Goal: Information Seeking & Learning: Find specific page/section

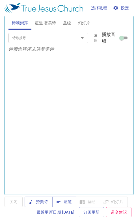
click at [50, 25] on span "证道 赞美诗" at bounding box center [45, 23] width 21 height 7
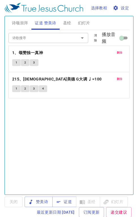
click at [65, 201] on span "证道" at bounding box center [64, 201] width 15 height 7
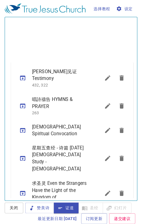
scroll to position [132, 0]
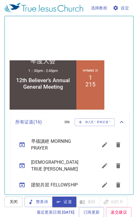
click at [20, 185] on icon "sermon lineup list" at bounding box center [22, 184] width 7 height 7
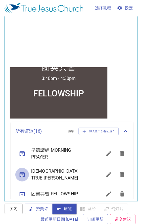
click at [22, 174] on icon "sermon lineup list" at bounding box center [22, 174] width 5 height 5
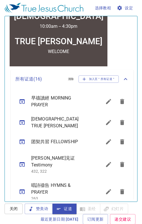
scroll to position [185, 0]
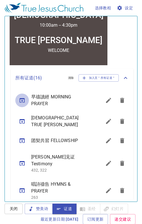
click at [21, 100] on icon "sermon lineup list" at bounding box center [22, 100] width 7 height 7
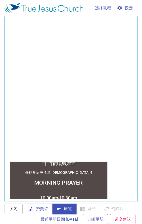
scroll to position [0, 0]
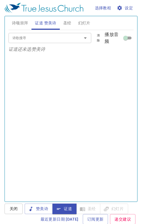
click at [69, 26] on span "圣经" at bounding box center [67, 23] width 8 height 7
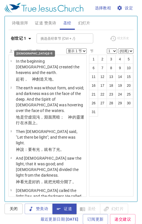
click at [30, 38] on icon "button" at bounding box center [29, 38] width 7 height 7
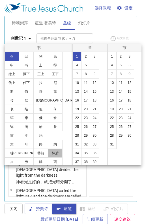
click at [56, 153] on button "林后" at bounding box center [55, 152] width 15 height 9
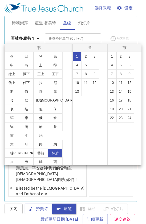
click at [77, 67] on button "4" at bounding box center [76, 65] width 9 height 9
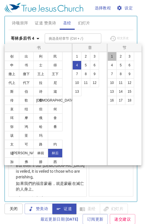
click at [113, 55] on button "1" at bounding box center [112, 56] width 9 height 9
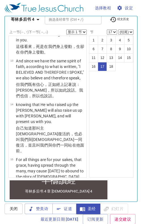
scroll to position [632, 0]
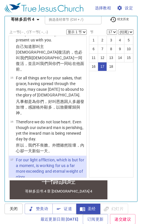
select select "18"
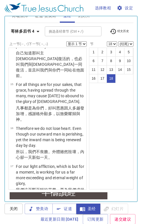
scroll to position [0, 0]
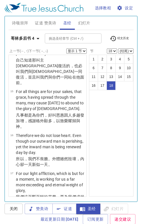
click at [49, 23] on span "证道 赞美诗" at bounding box center [45, 23] width 21 height 7
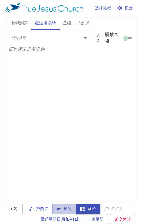
click at [65, 210] on span "证道" at bounding box center [64, 208] width 15 height 7
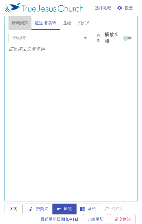
click at [21, 27] on button "诗颂崇拜" at bounding box center [19, 23] width 23 height 14
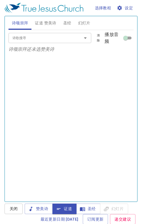
drag, startPoint x: 43, startPoint y: 208, endPoint x: 42, endPoint y: 169, distance: 39.1
click at [43, 208] on span "赞美诗" at bounding box center [38, 208] width 19 height 7
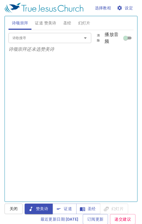
click at [20, 40] on input "诗歌搜寻" at bounding box center [41, 38] width 63 height 7
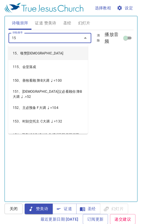
type input "152"
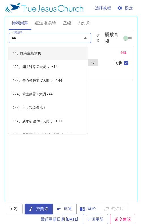
type input "442"
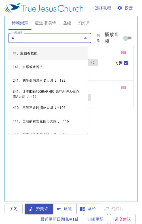
type input "414"
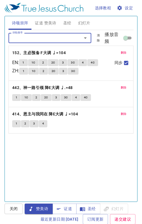
click at [48, 25] on span "证道 赞美诗" at bounding box center [45, 23] width 21 height 7
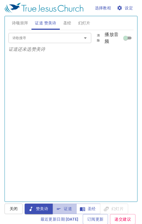
click at [65, 207] on span "证道" at bounding box center [64, 208] width 15 height 7
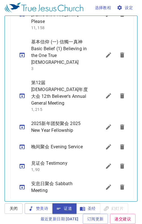
scroll to position [303, 0]
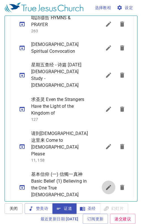
click at [105, 184] on icon "sermon lineup list" at bounding box center [108, 187] width 7 height 7
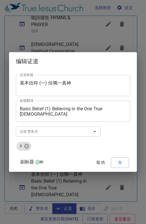
click at [50, 131] on input "证道 赞美诗" at bounding box center [50, 131] width 65 height 7
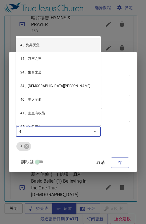
type input "48"
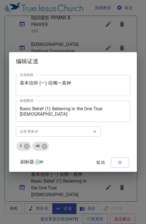
click at [38, 162] on input "副标题" at bounding box center [37, 162] width 20 height 7
checkbox input "true"
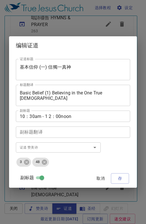
click at [121, 177] on span "存" at bounding box center [120, 178] width 9 height 7
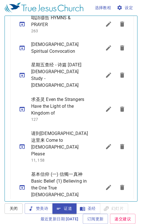
scroll to position [171, 0]
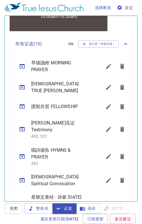
click at [21, 85] on icon "sermon lineup list" at bounding box center [22, 87] width 5 height 5
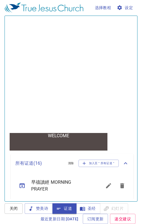
scroll to position [0, 0]
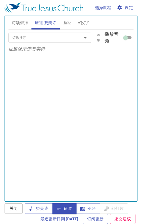
click at [18, 20] on span "诗颂崇拜" at bounding box center [20, 22] width 16 height 7
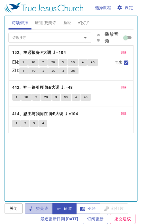
drag, startPoint x: 41, startPoint y: 208, endPoint x: 69, endPoint y: 198, distance: 29.5
click at [41, 208] on span "赞美诗" at bounding box center [38, 208] width 19 height 7
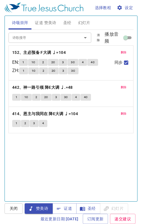
click at [24, 71] on span "1" at bounding box center [24, 70] width 2 height 5
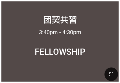
click at [107, 72] on button "button" at bounding box center [112, 75] width 14 height 14
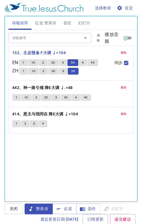
scroll to position [0, 0]
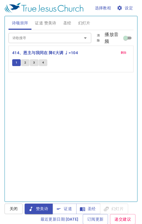
scroll to position [0, 0]
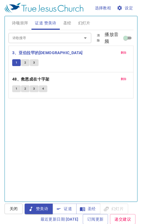
scroll to position [0, 0]
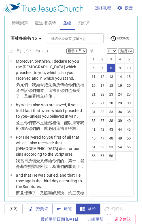
select select "8"
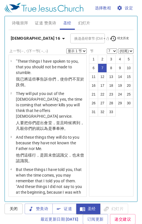
select select "7"
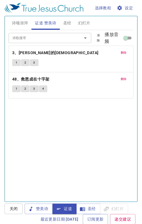
scroll to position [298, 0]
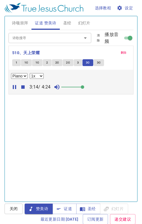
select select "1"
